Goal: Information Seeking & Learning: Stay updated

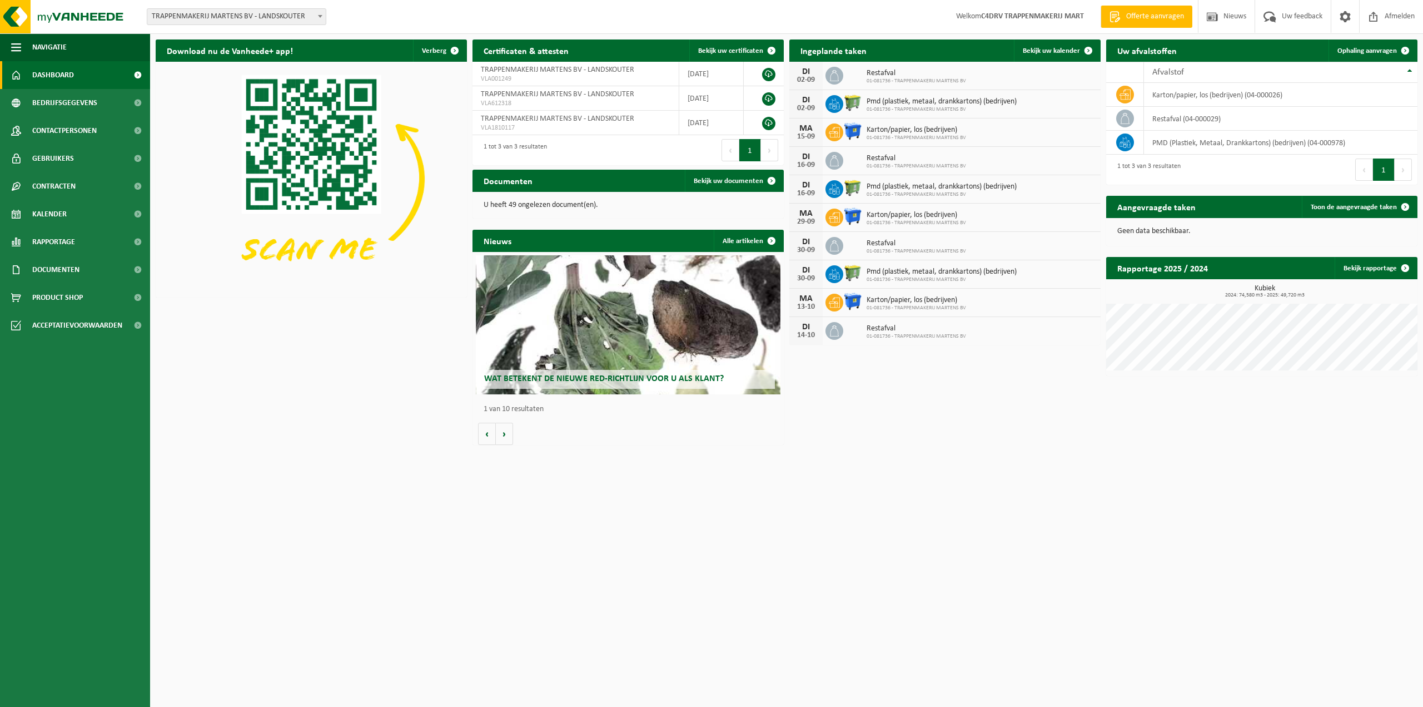
click at [595, 379] on span "Wat betekent de nieuwe RED-richtlijn voor u als klant?" at bounding box center [604, 378] width 240 height 9
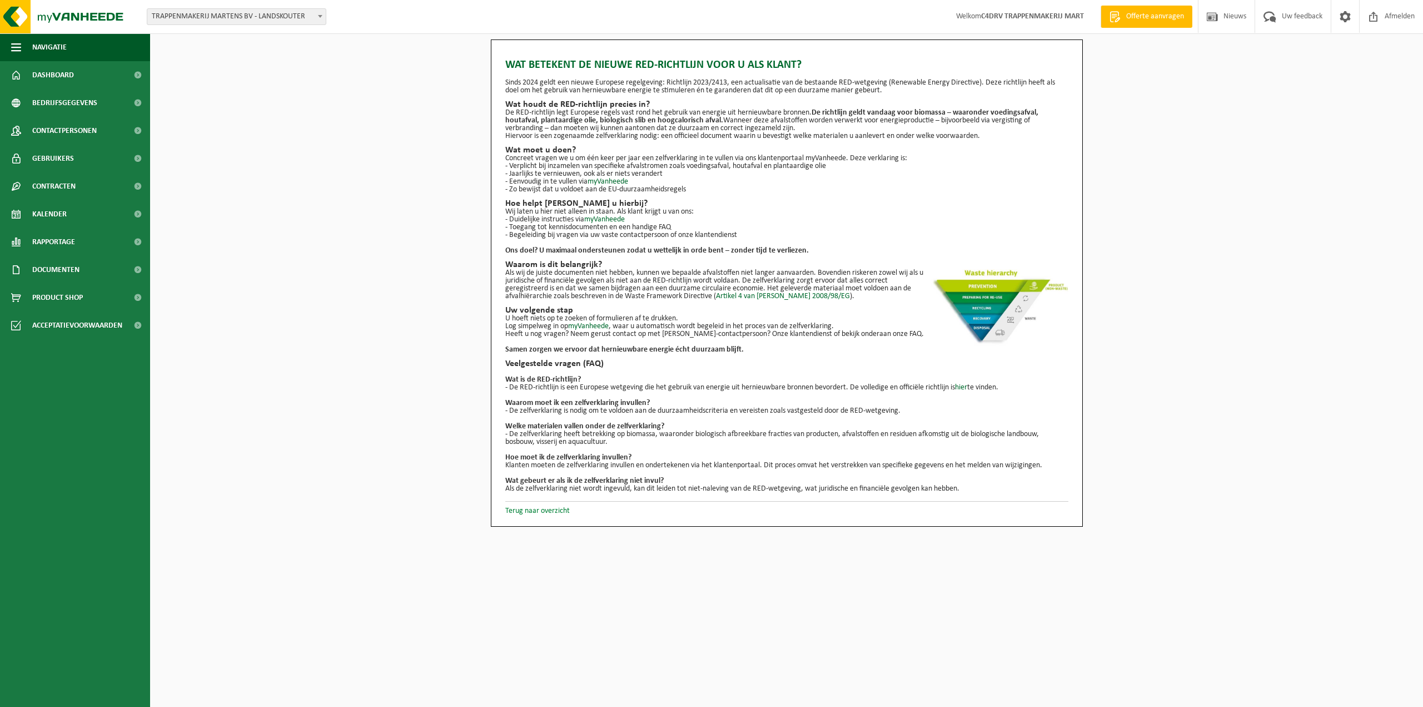
click at [532, 508] on link "Terug naar overzicht" at bounding box center [537, 510] width 64 height 8
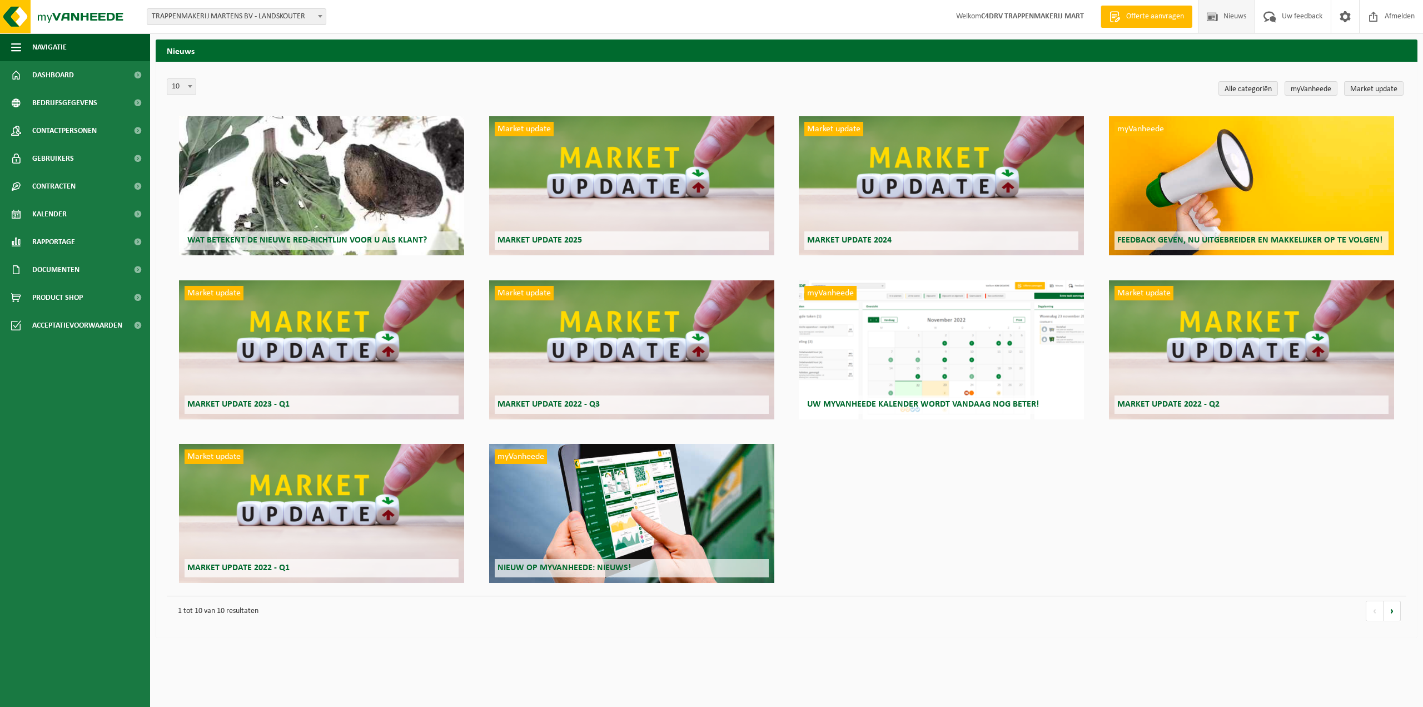
click at [583, 238] on h2 "Market update 2025" at bounding box center [632, 240] width 274 height 18
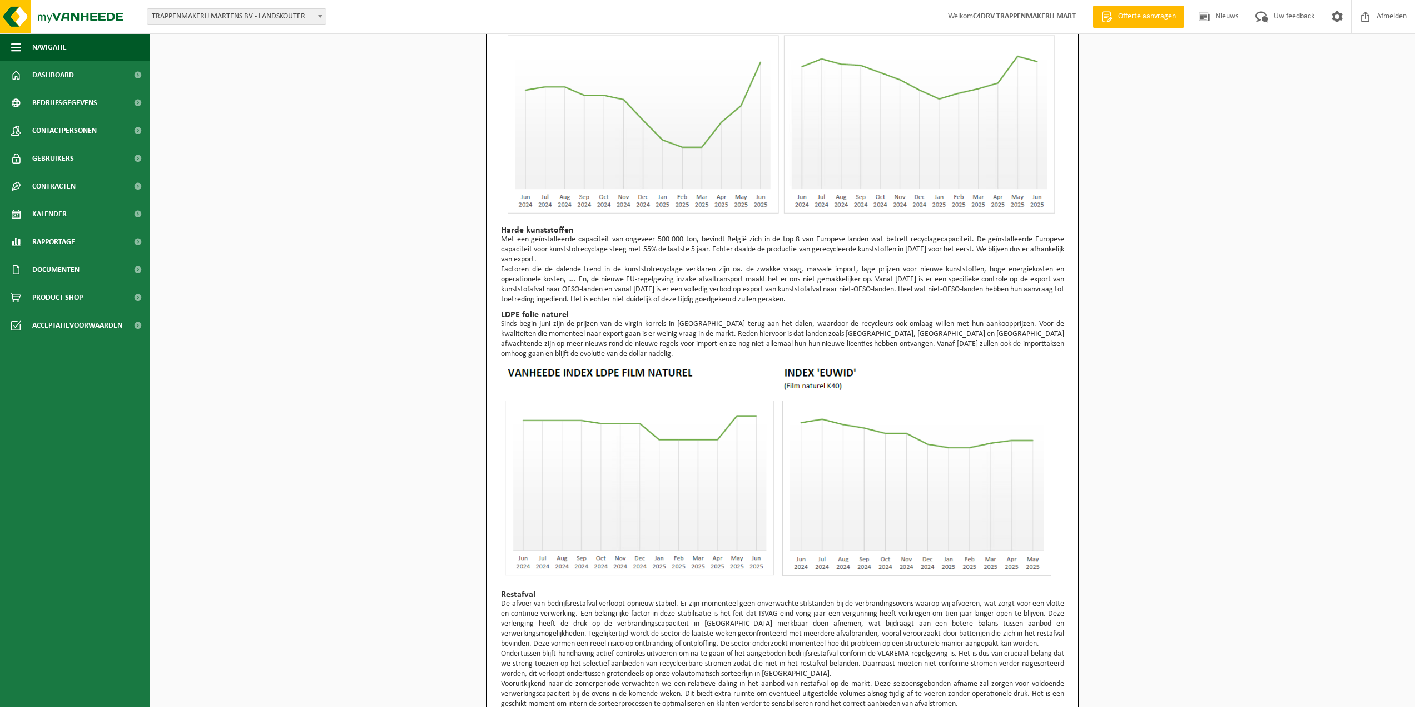
scroll to position [278, 0]
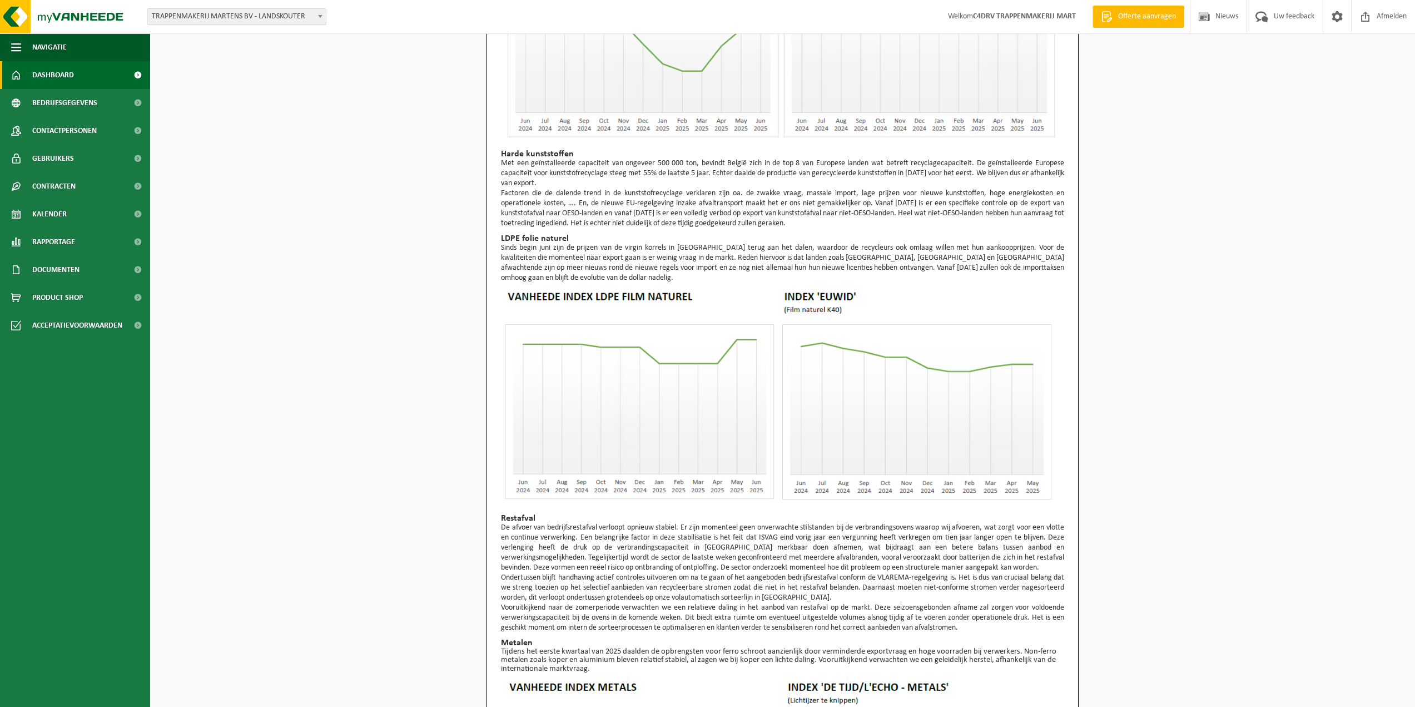
click at [85, 70] on link "Dashboard" at bounding box center [75, 75] width 150 height 28
